Goal: Download file/media

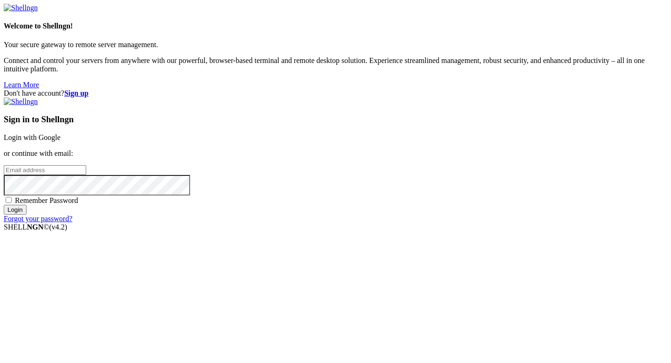
click at [61, 133] on link "Login with Google" at bounding box center [32, 137] width 57 height 8
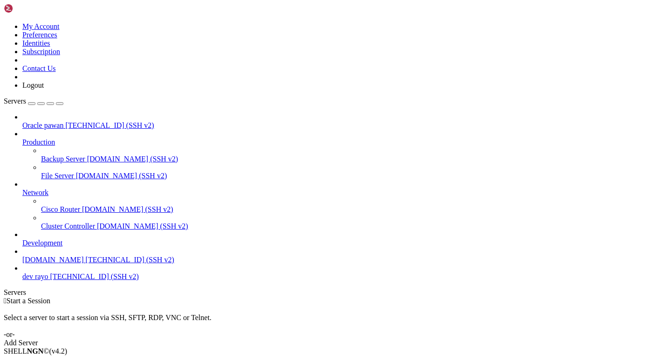
click at [47, 362] on span "Connect" at bounding box center [34, 367] width 25 height 8
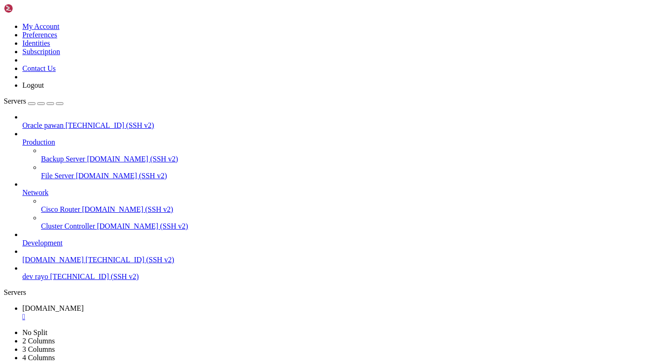
click at [196, 250] on div at bounding box center [335, 181] width 671 height 363
click at [69, 256] on span "[DOMAIN_NAME]" at bounding box center [53, 260] width 62 height 8
click at [181, 9] on div at bounding box center [335, 181] width 671 height 363
click at [183, 312] on div "" at bounding box center [344, 316] width 645 height 8
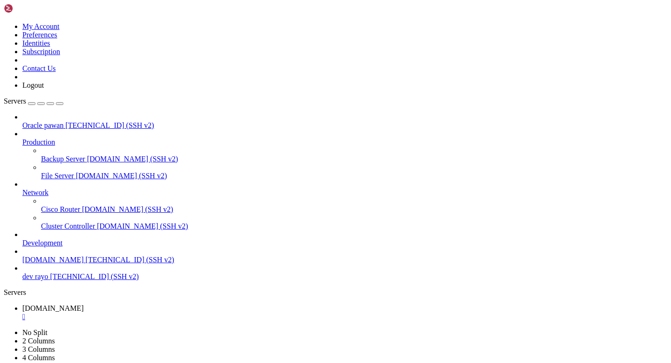
click at [152, 245] on div at bounding box center [335, 181] width 671 height 363
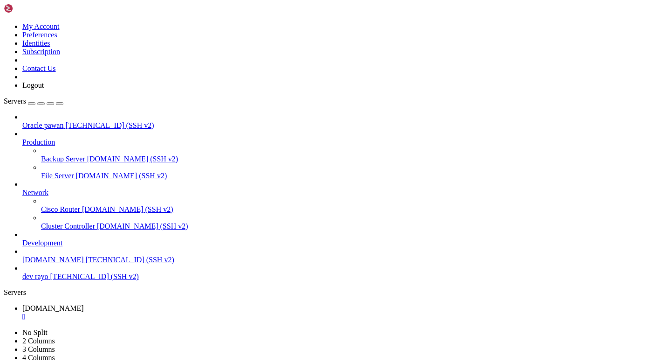
click at [143, 201] on div at bounding box center [335, 181] width 671 height 363
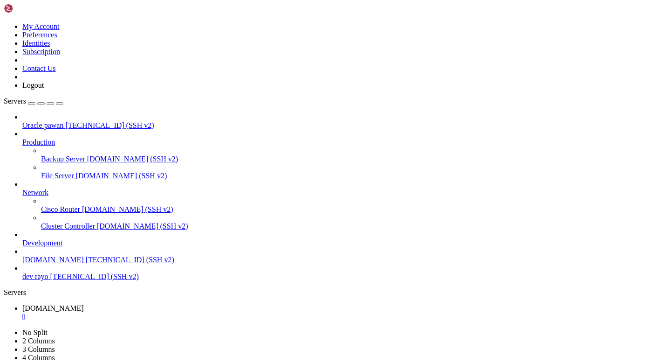
click at [179, 97] on div at bounding box center [335, 181] width 671 height 363
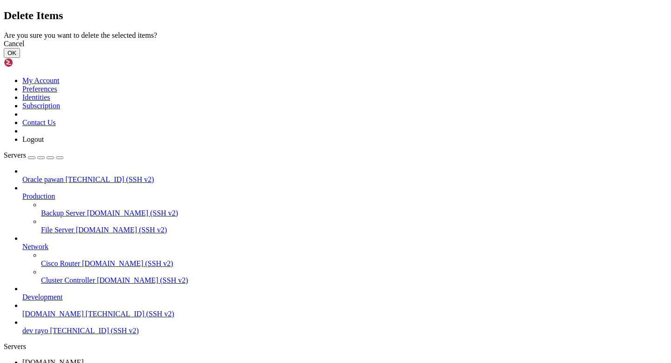
click at [20, 58] on button "OK" at bounding box center [12, 53] width 16 height 10
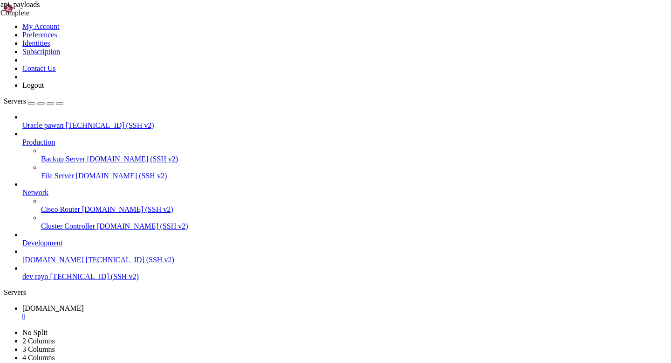
click at [166, 98] on div at bounding box center [335, 181] width 671 height 363
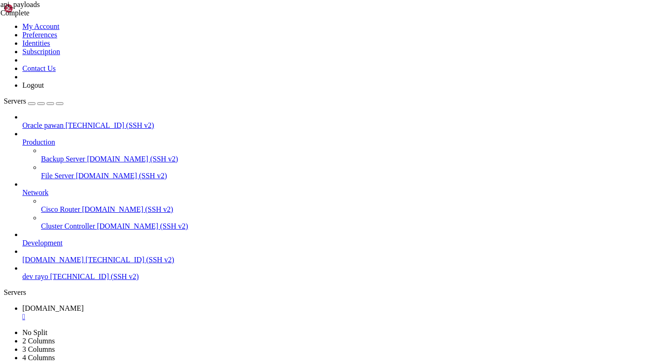
type input "/home/ubuntu/Rayo-backend/logs/api_payloads"
